Goal: Navigation & Orientation: Find specific page/section

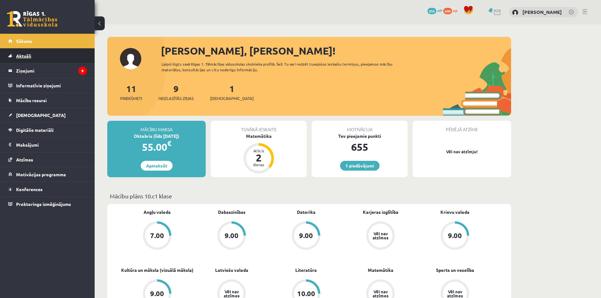
click at [27, 55] on span "Aktuāli" at bounding box center [23, 56] width 15 height 6
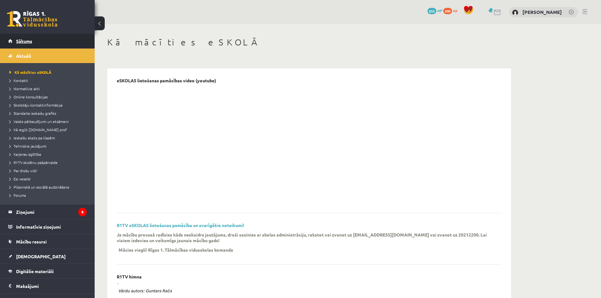
click at [28, 39] on span "Sākums" at bounding box center [24, 41] width 16 height 6
